Goal: Information Seeking & Learning: Compare options

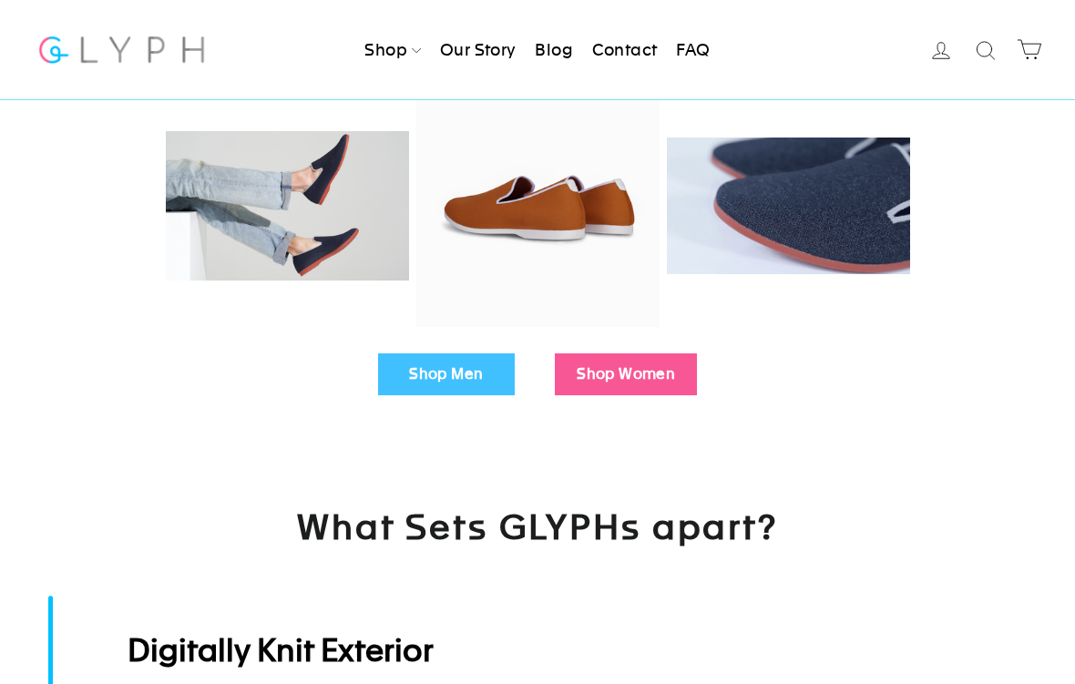
scroll to position [489, 0]
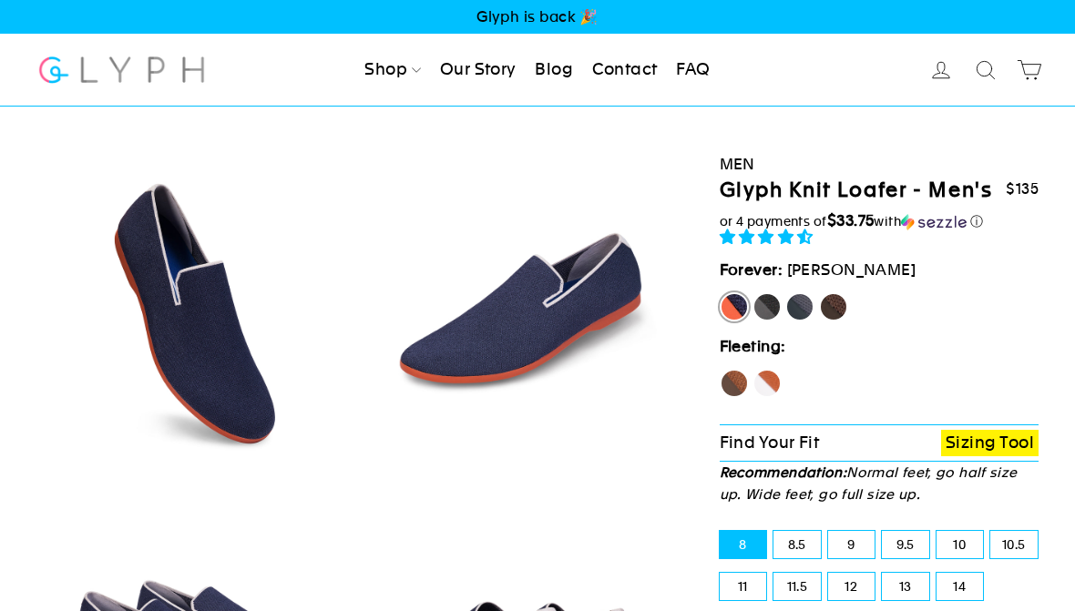
scroll to position [133, 0]
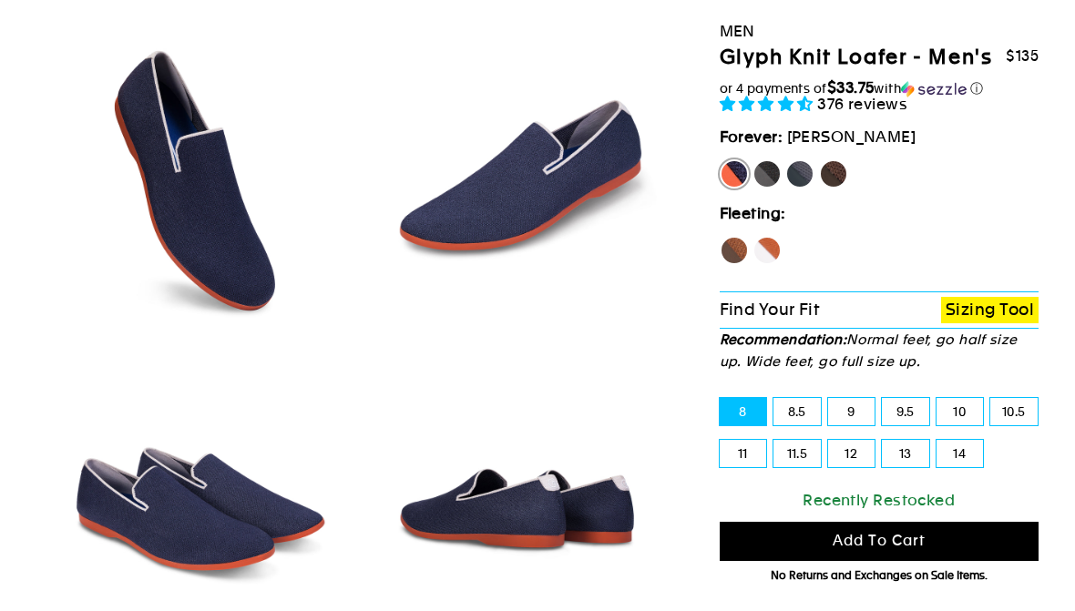
select select "highest-rating"
click at [766, 189] on label "Panther" at bounding box center [766, 173] width 29 height 29
click at [753, 160] on input "Panther" at bounding box center [752, 159] width 1 height 1
radio input "true"
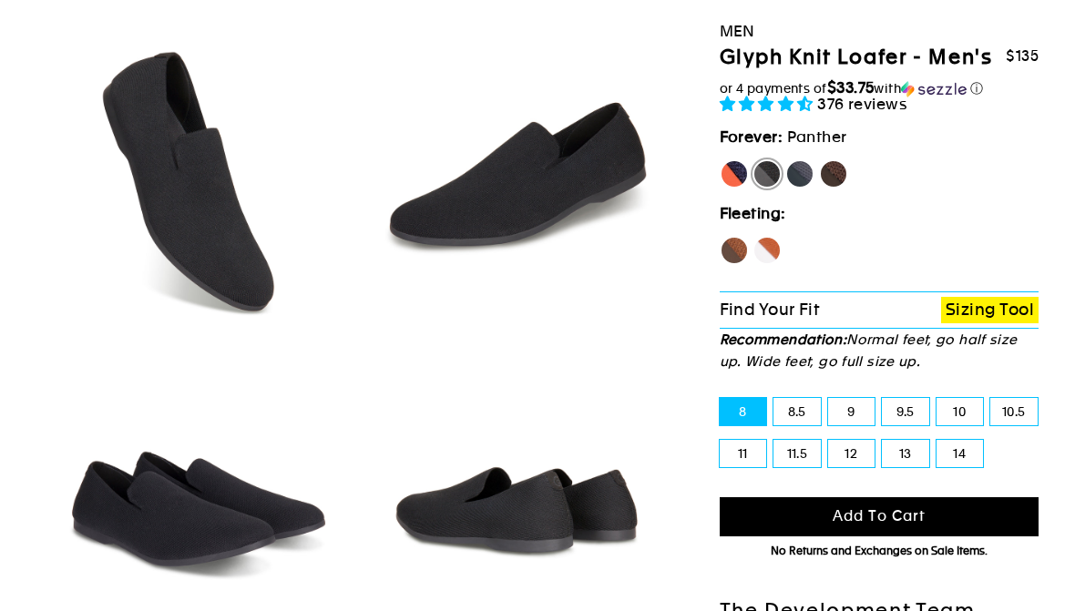
click at [807, 189] on label "Rhino" at bounding box center [799, 173] width 29 height 29
click at [786, 160] on input "Rhino" at bounding box center [785, 159] width 1 height 1
radio input "true"
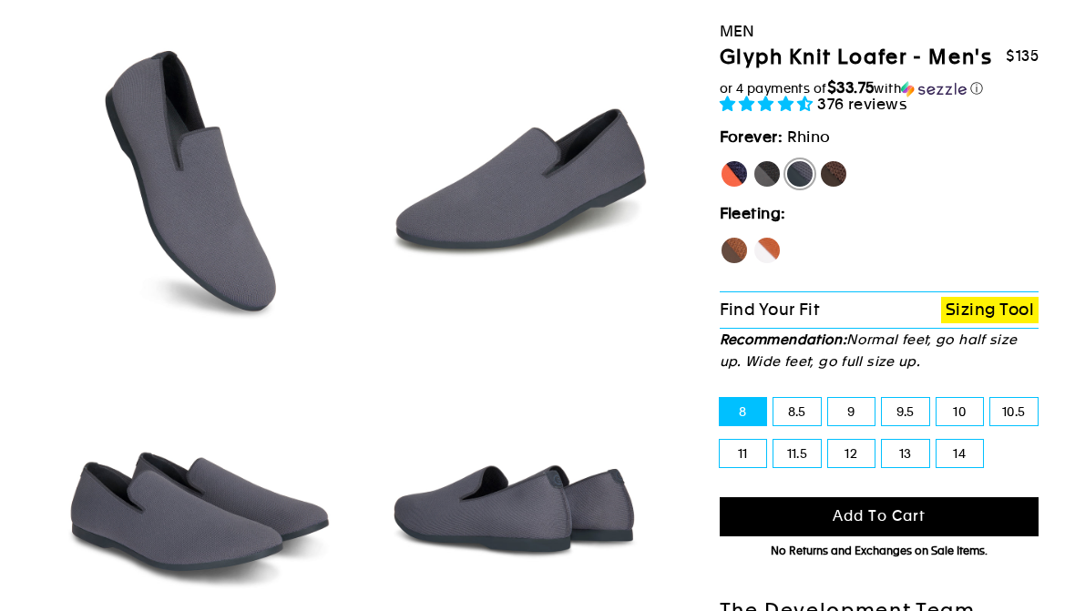
click at [739, 265] on label "Hawk" at bounding box center [734, 250] width 29 height 29
click at [720, 237] on input "Hawk" at bounding box center [720, 236] width 1 height 1
radio input "true"
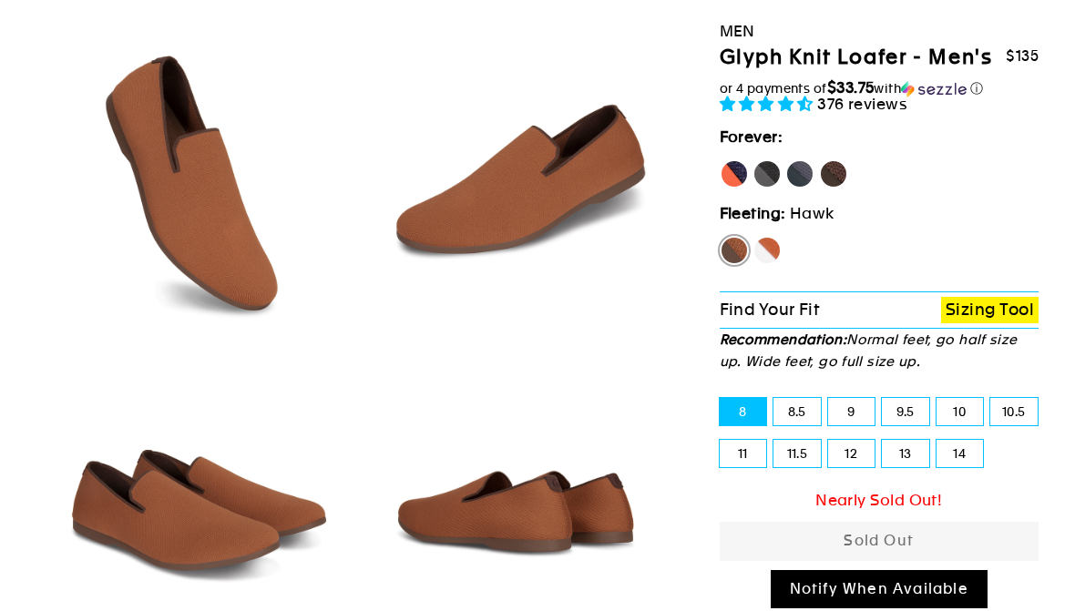
click at [773, 265] on label "Fox" at bounding box center [766, 250] width 29 height 29
click at [753, 237] on input "Fox" at bounding box center [752, 236] width 1 height 1
radio input "true"
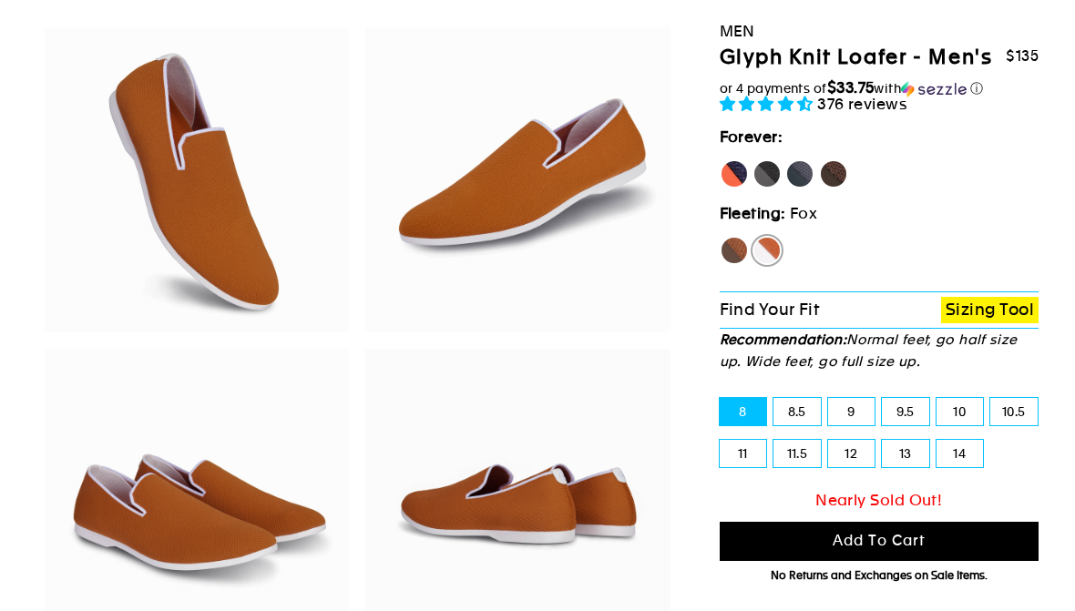
click at [801, 189] on label "Rhino" at bounding box center [799, 173] width 29 height 29
click at [786, 160] on input "Rhino" at bounding box center [785, 159] width 1 height 1
radio input "true"
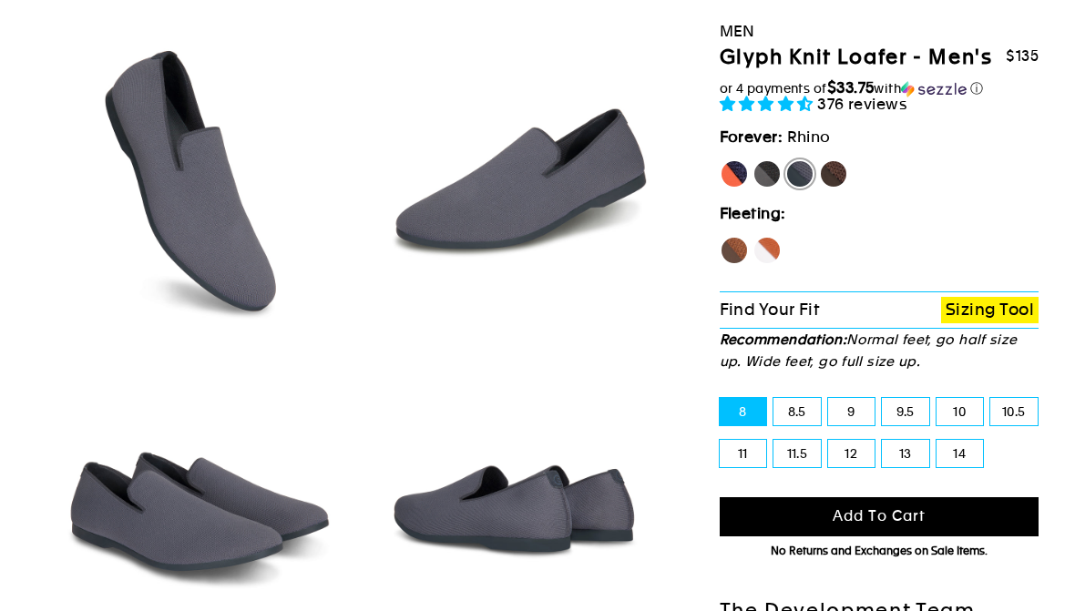
click at [844, 189] on label "Mustang" at bounding box center [833, 173] width 29 height 29
click at [820, 160] on input "Mustang" at bounding box center [819, 159] width 1 height 1
radio input "true"
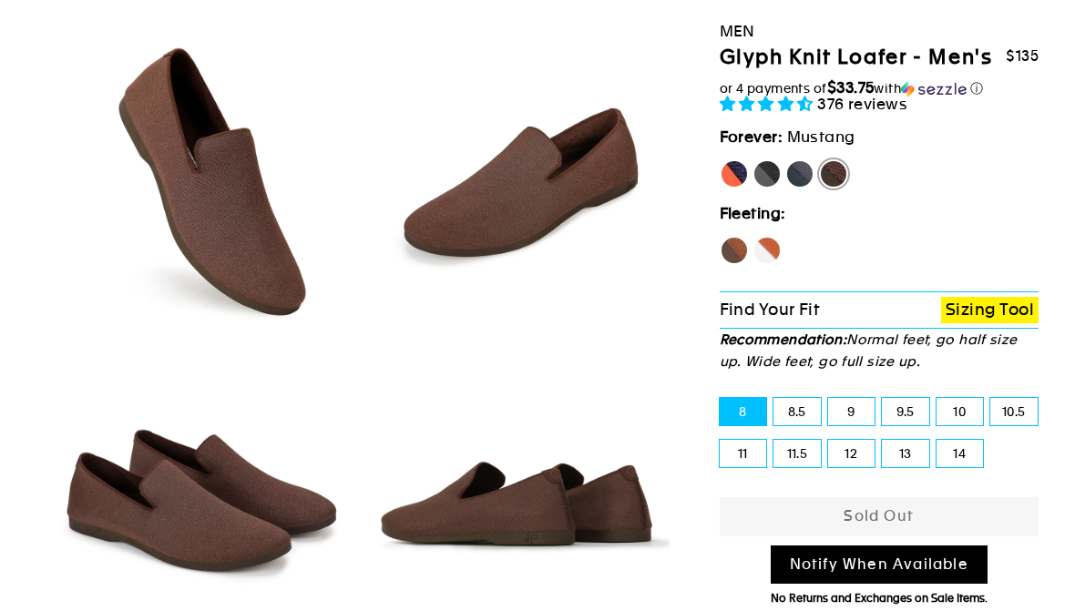
click at [802, 189] on label "Rhino" at bounding box center [799, 173] width 29 height 29
click at [786, 160] on input "Rhino" at bounding box center [785, 159] width 1 height 1
radio input "true"
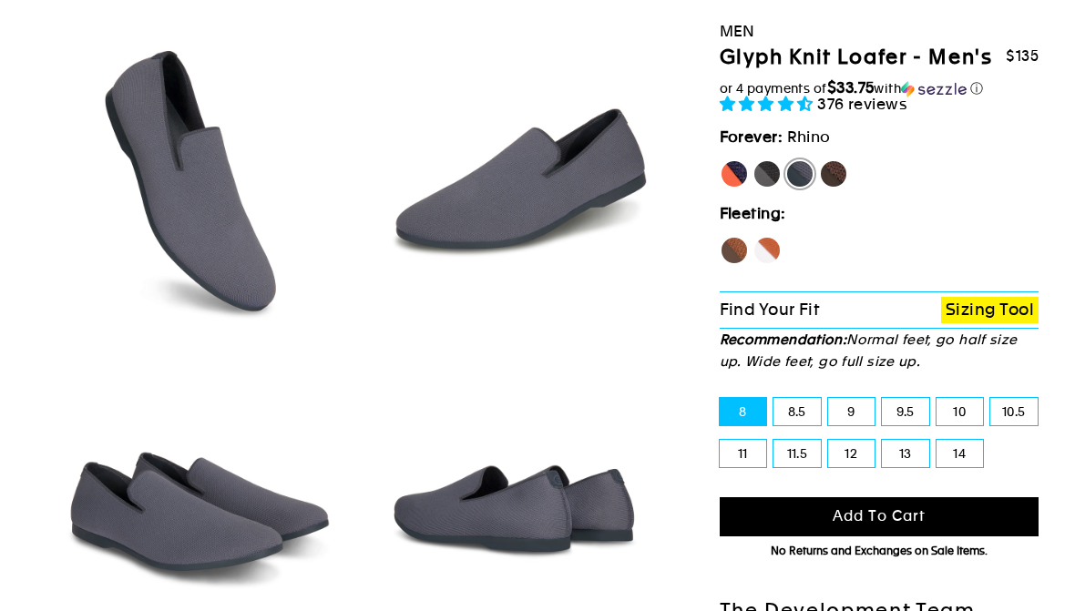
click at [777, 189] on label "Panther" at bounding box center [766, 173] width 29 height 29
click at [753, 160] on input "Panther" at bounding box center [752, 159] width 1 height 1
radio input "true"
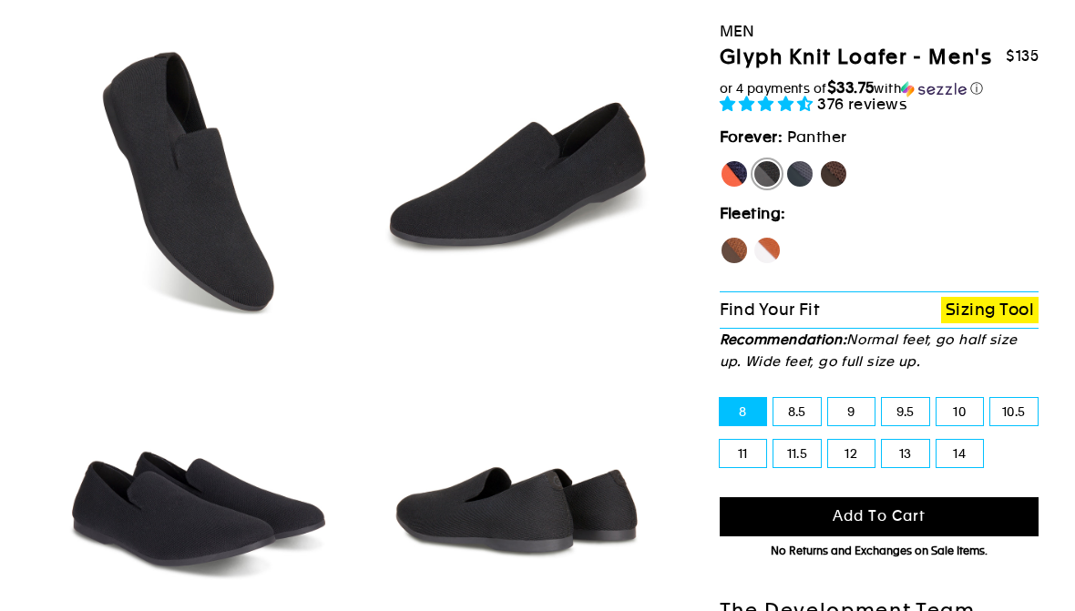
click at [802, 189] on label "Rhino" at bounding box center [799, 173] width 29 height 29
click at [786, 160] on input "Rhino" at bounding box center [785, 159] width 1 height 1
radio input "true"
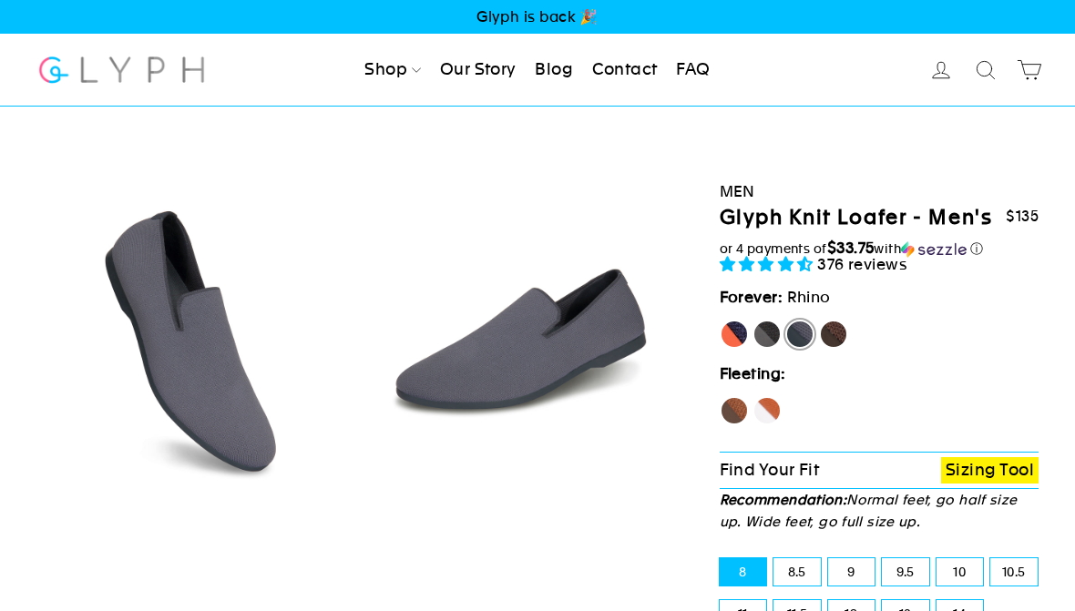
click at [491, 74] on link "Our Story" at bounding box center [478, 70] width 91 height 40
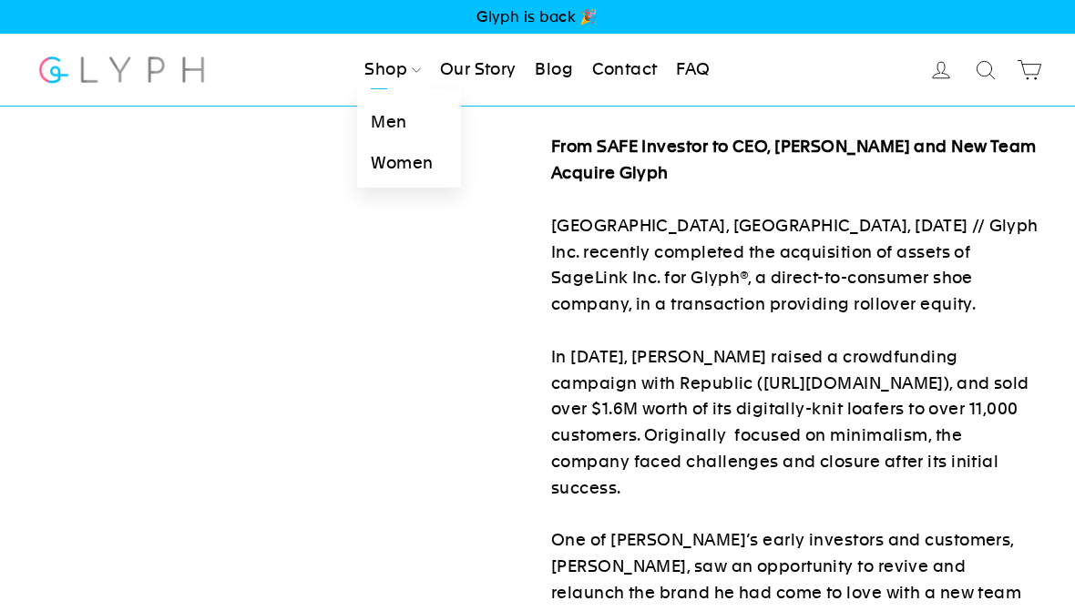
click at [393, 111] on link "Men" at bounding box center [408, 122] width 103 height 41
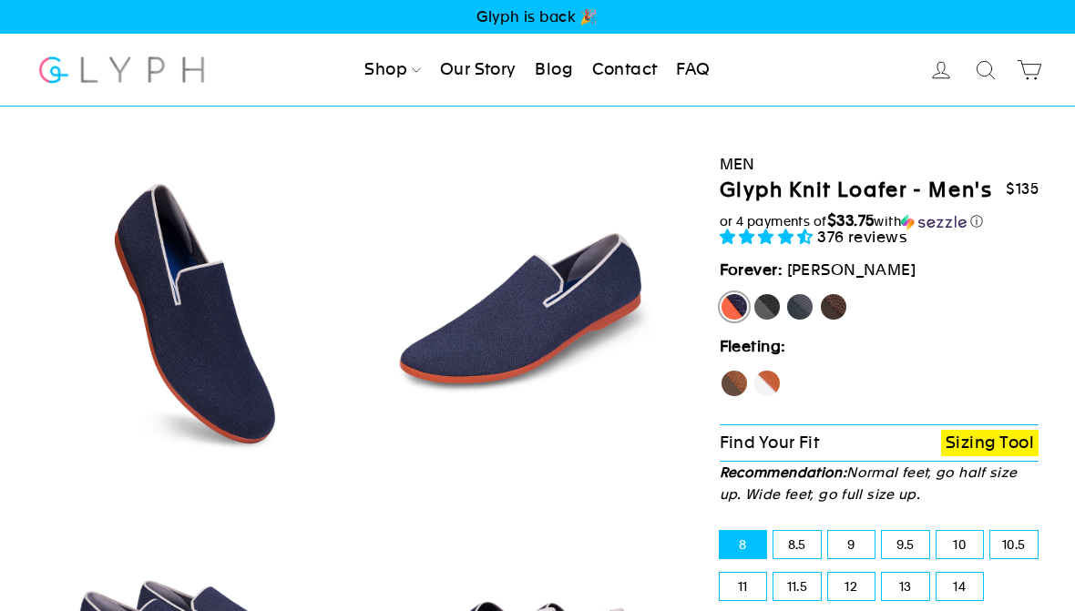
select select "highest-rating"
click at [774, 322] on label "Panther" at bounding box center [766, 306] width 29 height 29
click at [753, 293] on input "Panther" at bounding box center [752, 292] width 1 height 1
radio input "true"
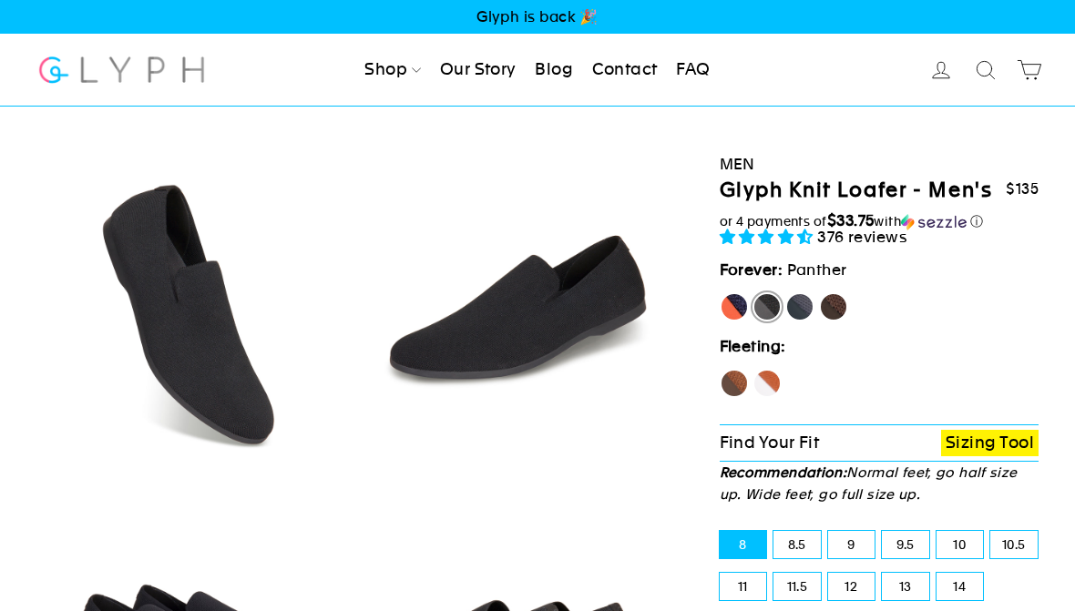
click at [802, 322] on label "Rhino" at bounding box center [799, 306] width 29 height 29
click at [786, 293] on input "Rhino" at bounding box center [785, 292] width 1 height 1
radio input "true"
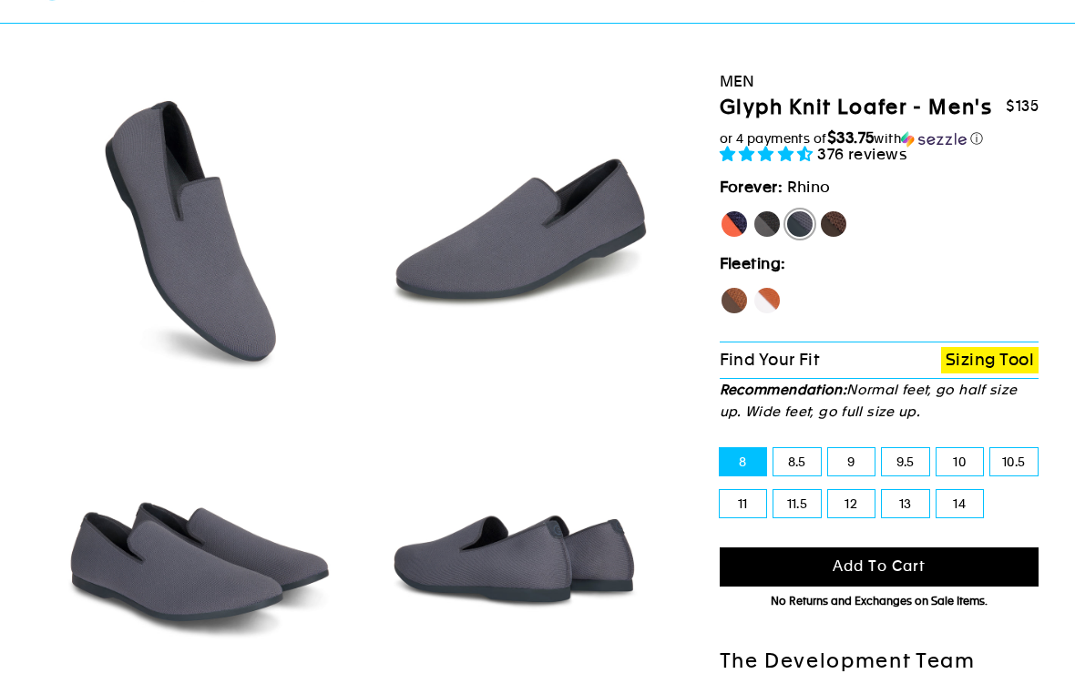
click at [858, 517] on label "12" at bounding box center [851, 503] width 47 height 27
click at [829, 491] on input "12" at bounding box center [828, 490] width 1 height 1
radio input "true"
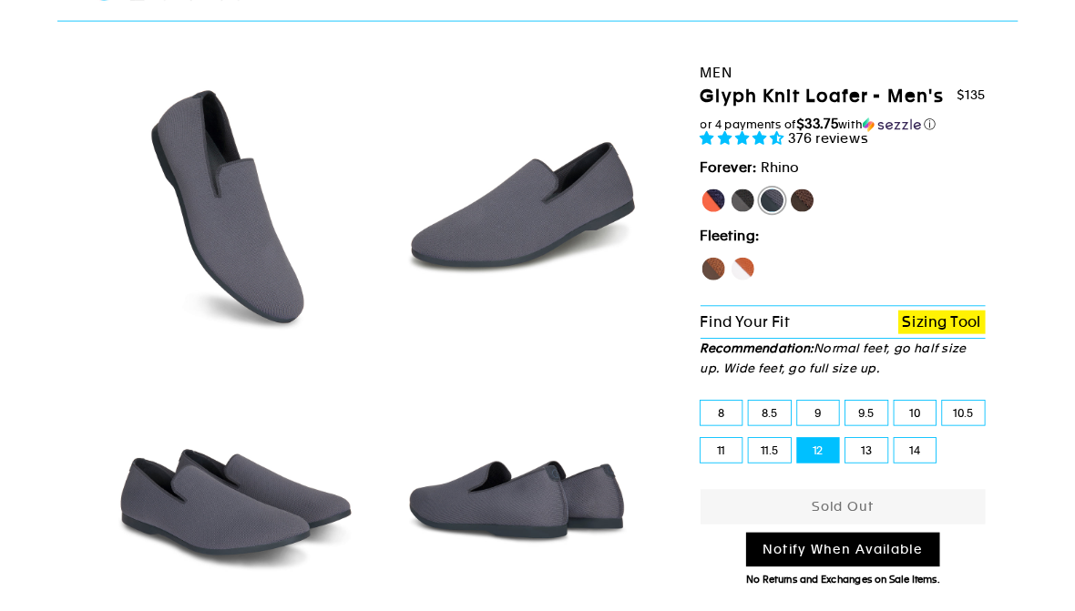
scroll to position [156, 0]
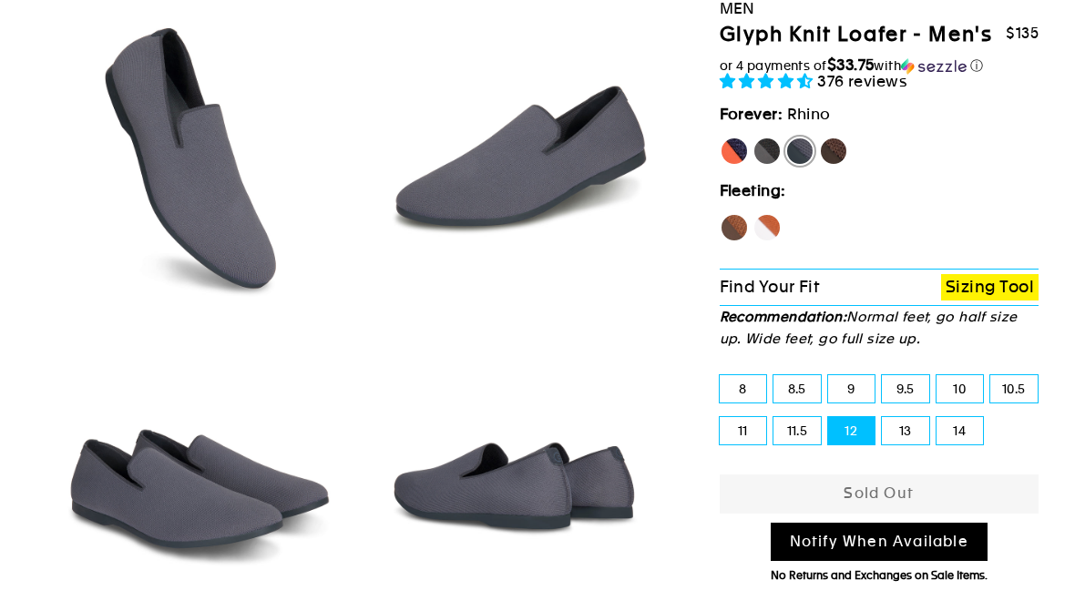
click at [774, 166] on label "Panther" at bounding box center [766, 151] width 29 height 29
click at [753, 138] on input "Panther" at bounding box center [752, 137] width 1 height 1
radio input "true"
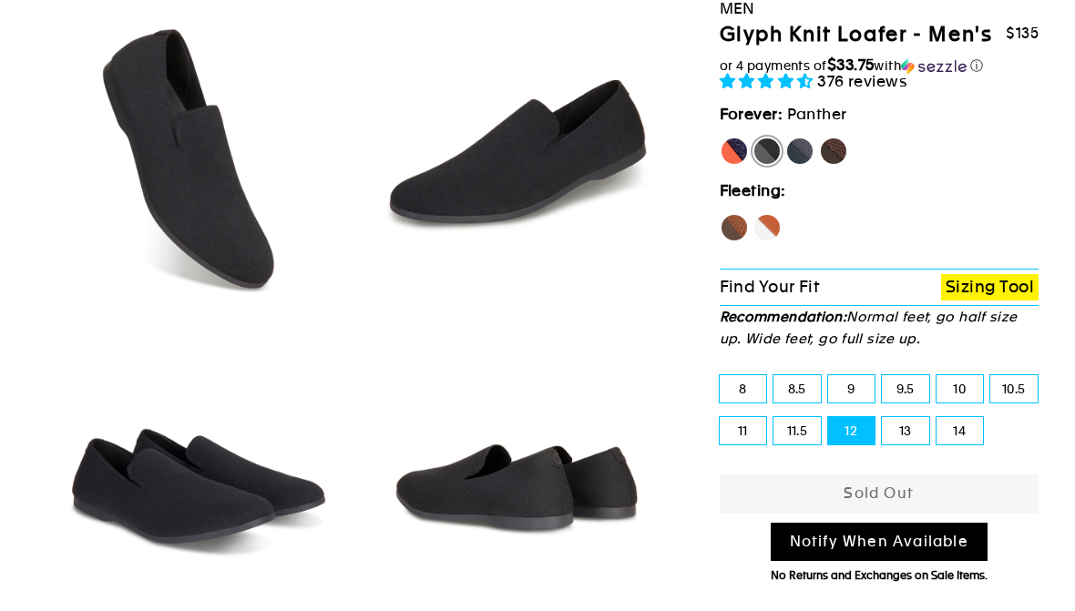
click at [849, 444] on label "12" at bounding box center [851, 430] width 47 height 27
click at [829, 418] on input "12" at bounding box center [828, 417] width 1 height 1
click at [735, 166] on label "[PERSON_NAME]" at bounding box center [734, 151] width 29 height 29
click at [720, 138] on input "[PERSON_NAME]" at bounding box center [720, 137] width 1 height 1
radio input "true"
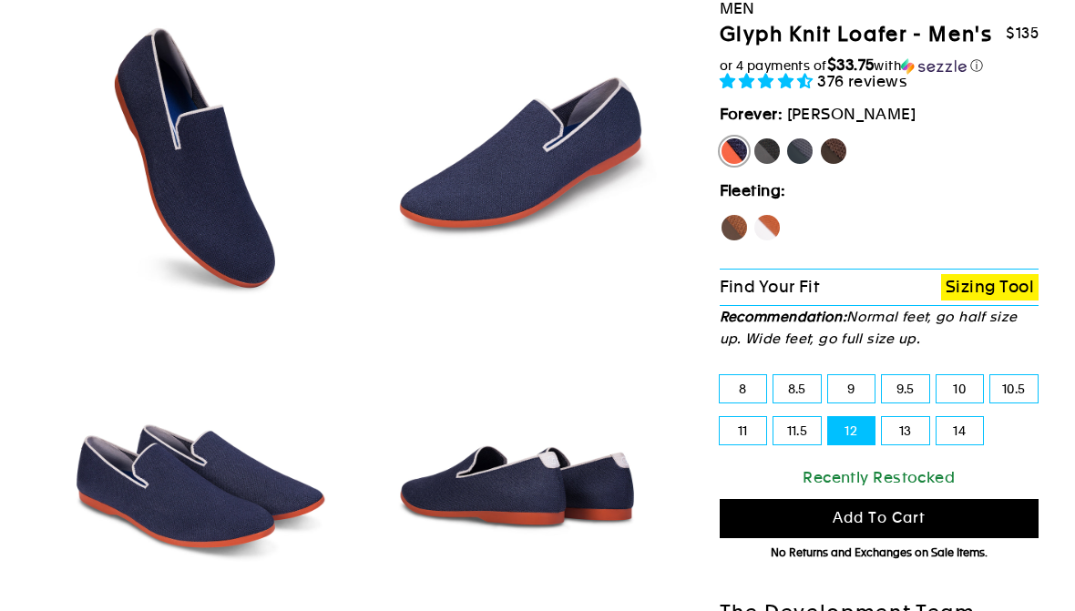
click at [845, 166] on label "Mustang" at bounding box center [833, 151] width 29 height 29
click at [820, 138] on input "Mustang" at bounding box center [819, 137] width 1 height 1
radio input "true"
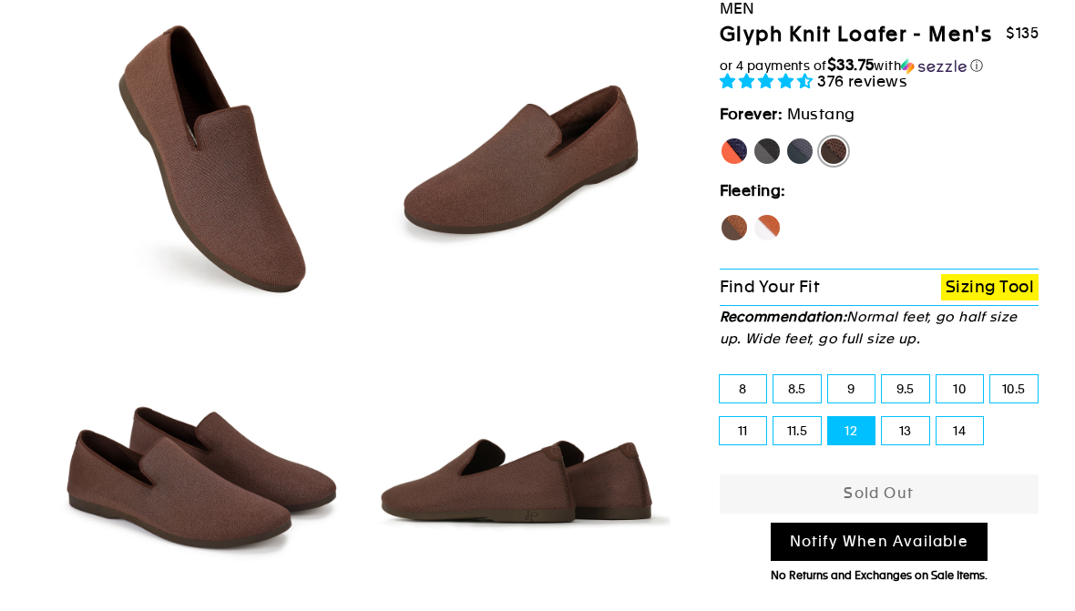
click at [727, 242] on label "Hawk" at bounding box center [734, 227] width 29 height 29
click at [720, 214] on input "Hawk" at bounding box center [720, 213] width 1 height 1
radio input "true"
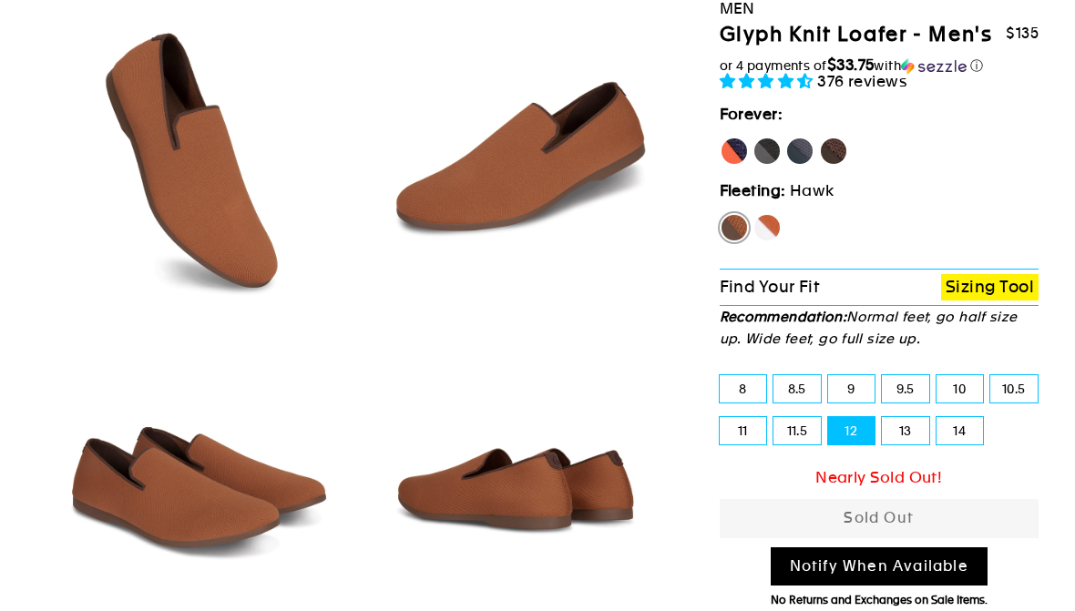
click at [768, 242] on label "Fox" at bounding box center [766, 227] width 29 height 29
click at [753, 214] on input "Fox" at bounding box center [752, 213] width 1 height 1
radio input "true"
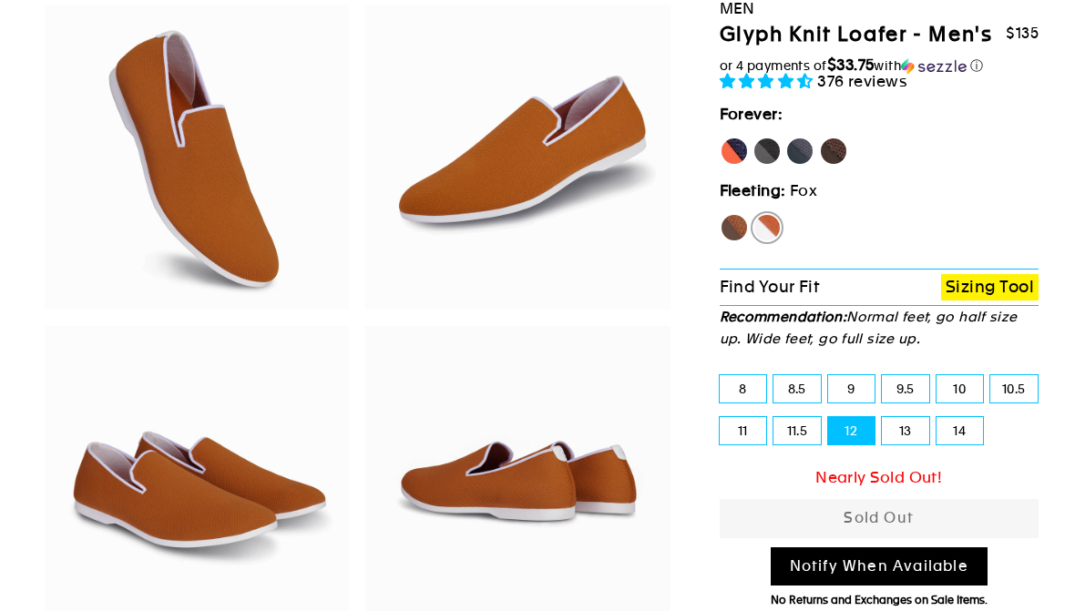
click at [725, 166] on label "[PERSON_NAME]" at bounding box center [734, 151] width 29 height 29
click at [720, 138] on input "[PERSON_NAME]" at bounding box center [720, 137] width 1 height 1
radio input "true"
